Goal: Task Accomplishment & Management: Use online tool/utility

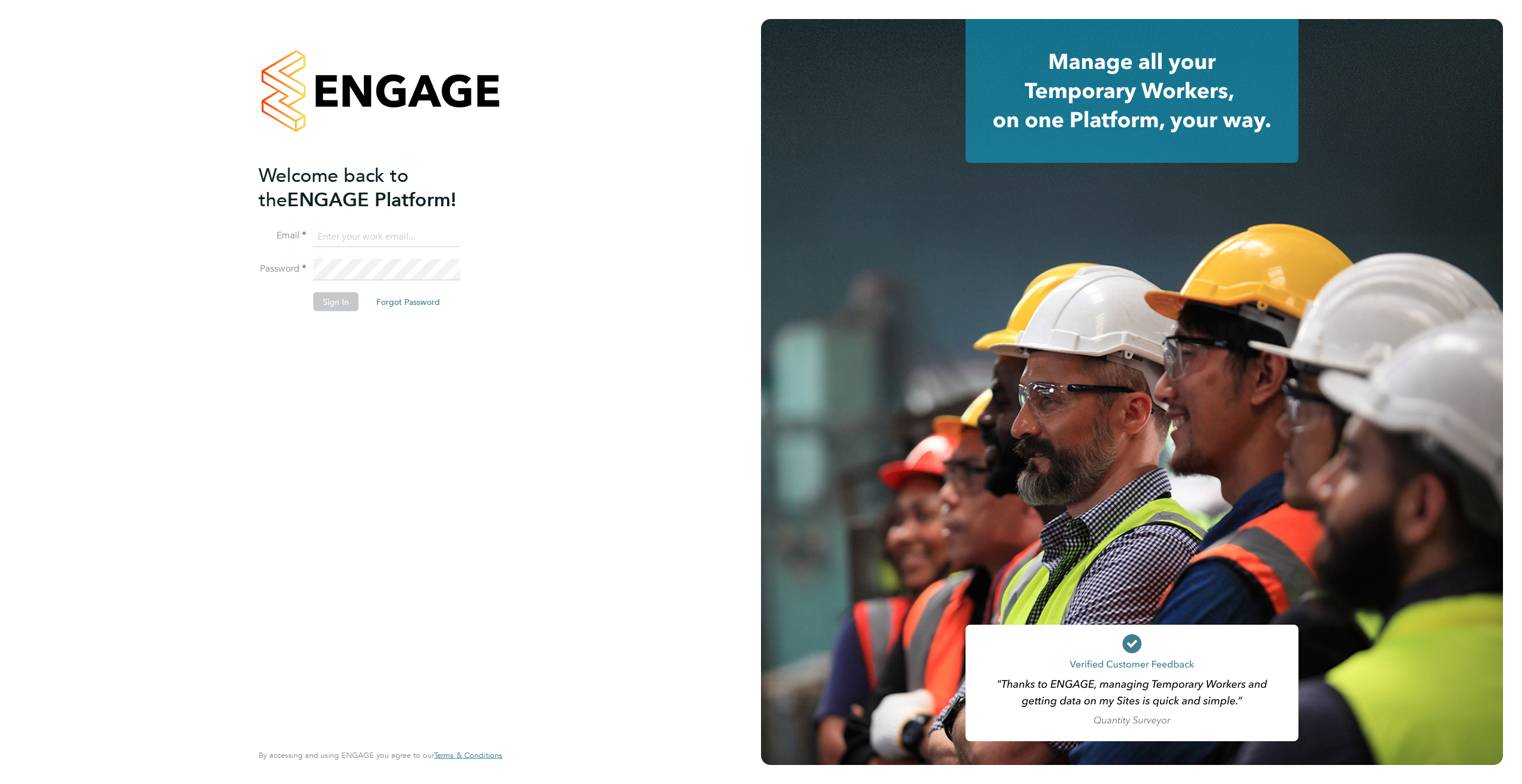
type input "james.deegan@randstadcpe.com"
click at [332, 302] on button "Sign In" at bounding box center [336, 302] width 45 height 19
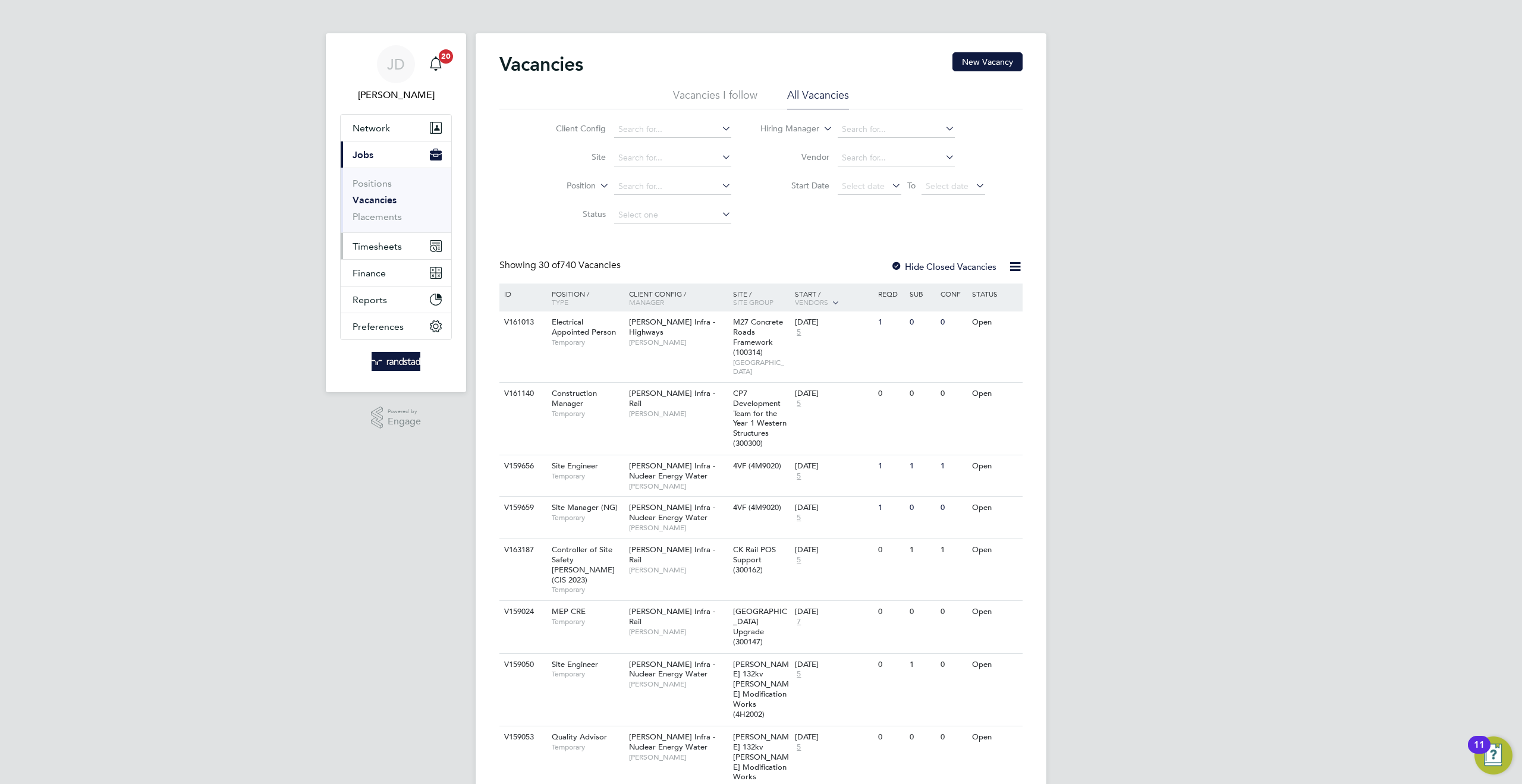
click at [386, 249] on span "Timesheets" at bounding box center [378, 246] width 50 height 11
click at [380, 207] on link "Timesheets" at bounding box center [378, 210] width 50 height 11
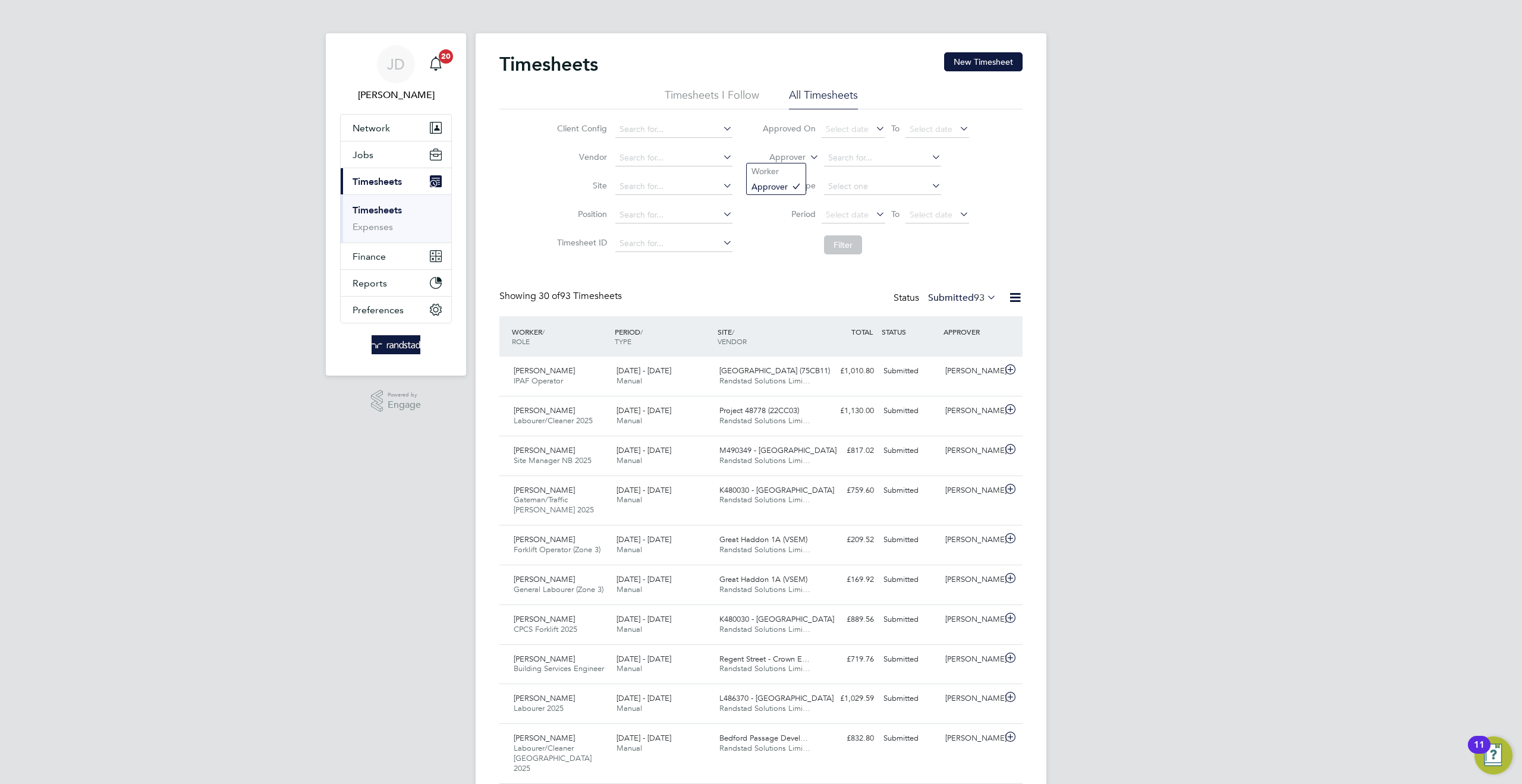
click at [808, 155] on icon at bounding box center [808, 154] width 0 height 11
click at [786, 164] on li "Worker" at bounding box center [776, 171] width 59 height 15
click at [840, 157] on input at bounding box center [883, 158] width 117 height 17
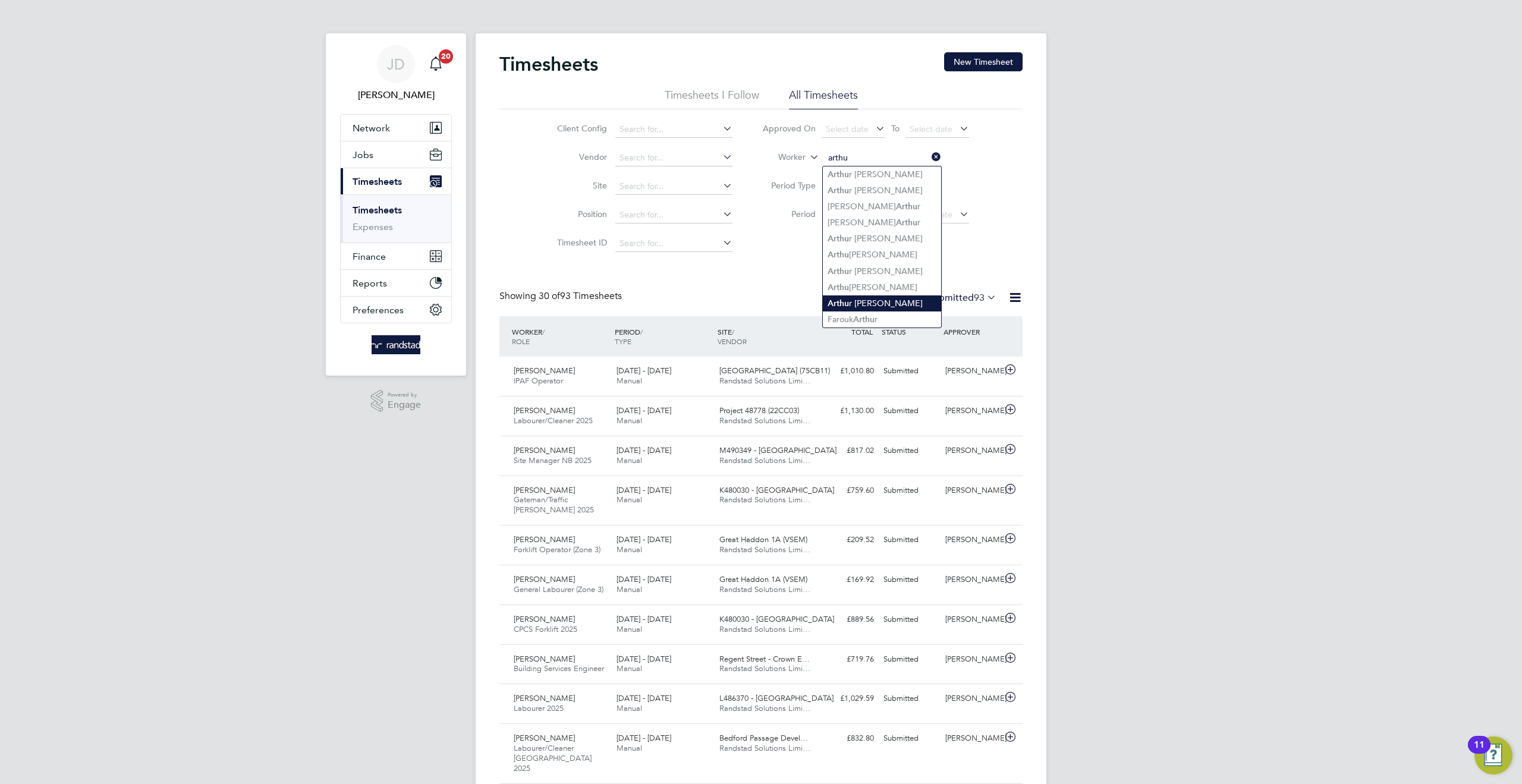
click at [883, 296] on li "Arthu r [PERSON_NAME]" at bounding box center [882, 304] width 118 height 16
type input "[PERSON_NAME]"
click at [846, 243] on button "Filter" at bounding box center [844, 245] width 38 height 19
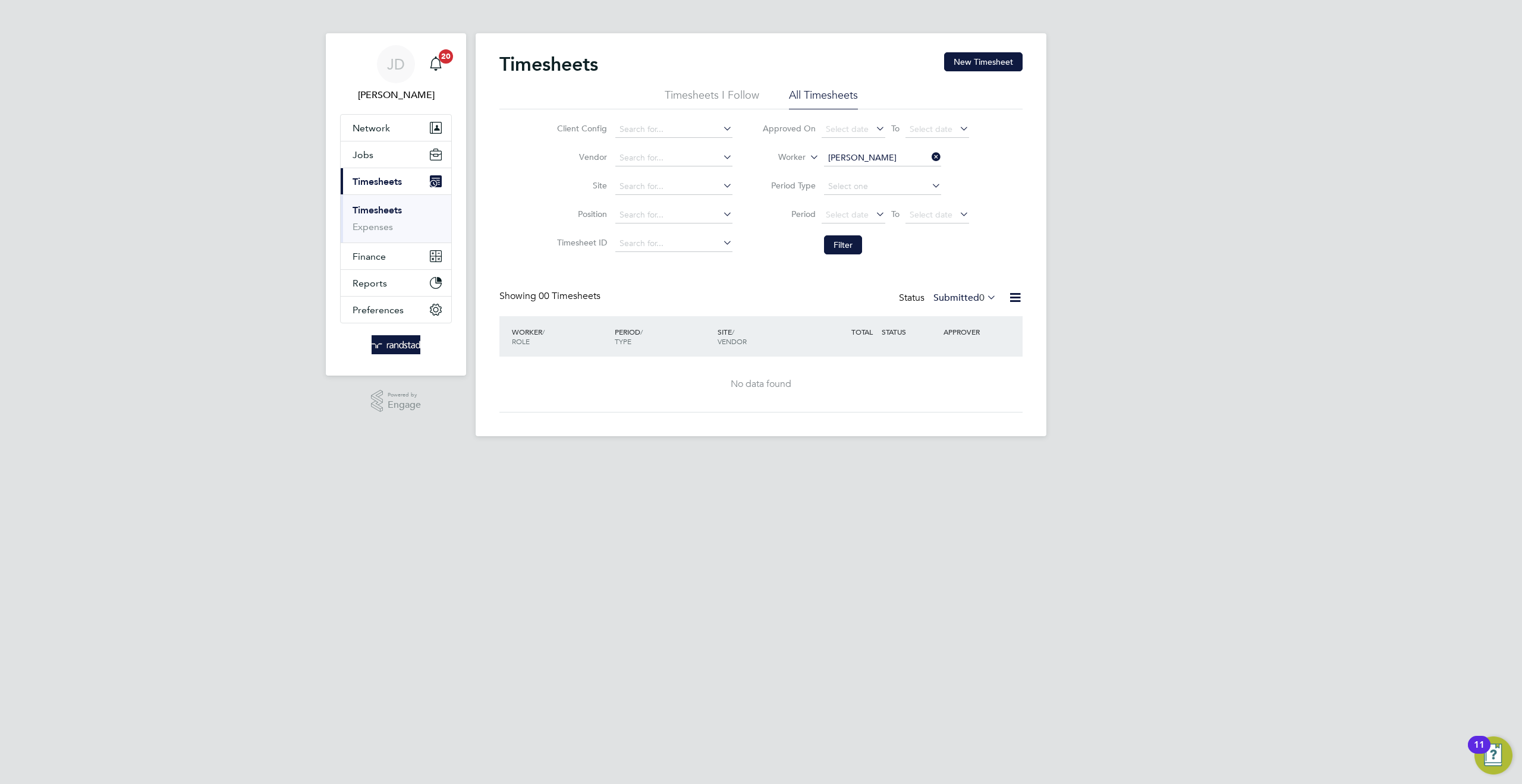
click at [984, 293] on icon at bounding box center [984, 297] width 0 height 17
click at [935, 315] on li "All" at bounding box center [954, 318] width 55 height 17
